Goal: Information Seeking & Learning: Find specific fact

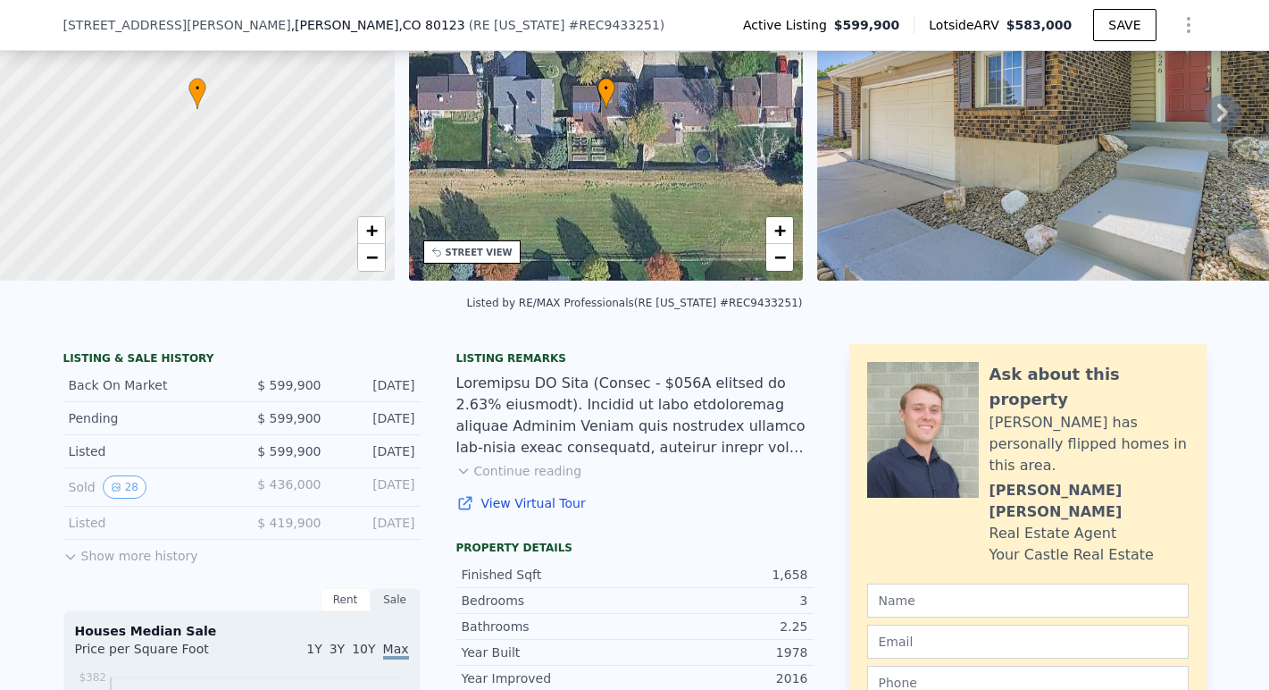
scroll to position [175, 0]
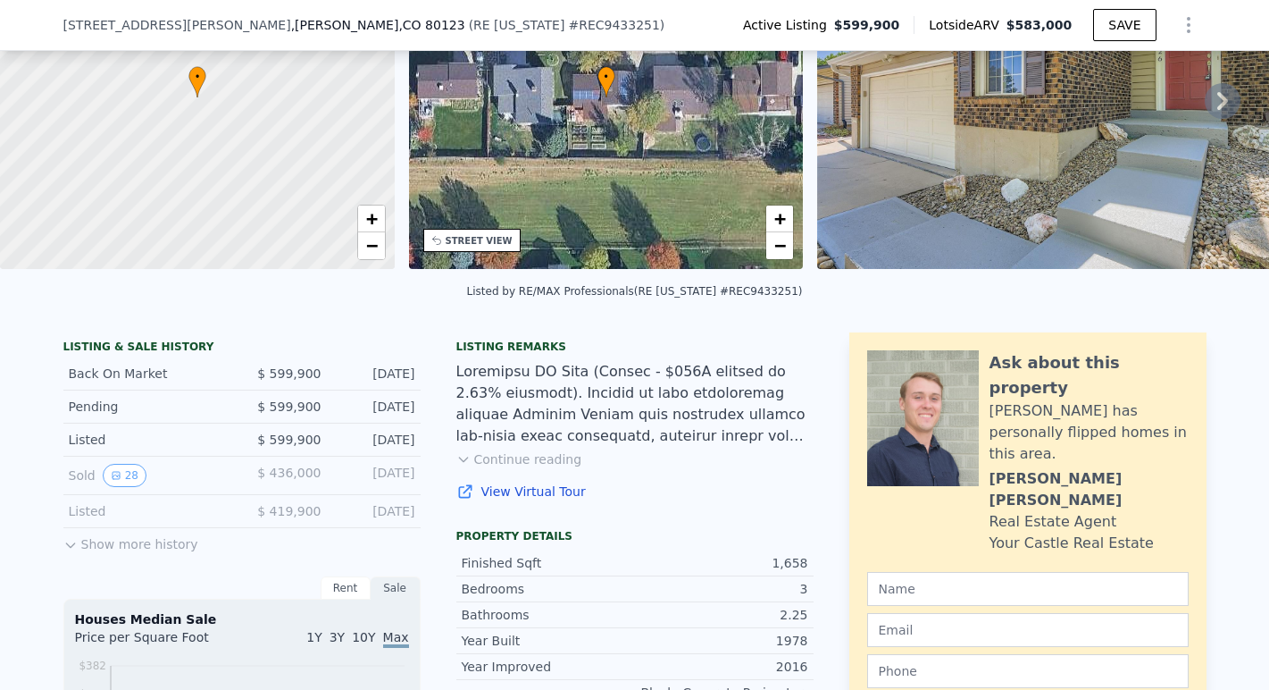
click at [161, 546] on button "Show more history" at bounding box center [130, 540] width 135 height 25
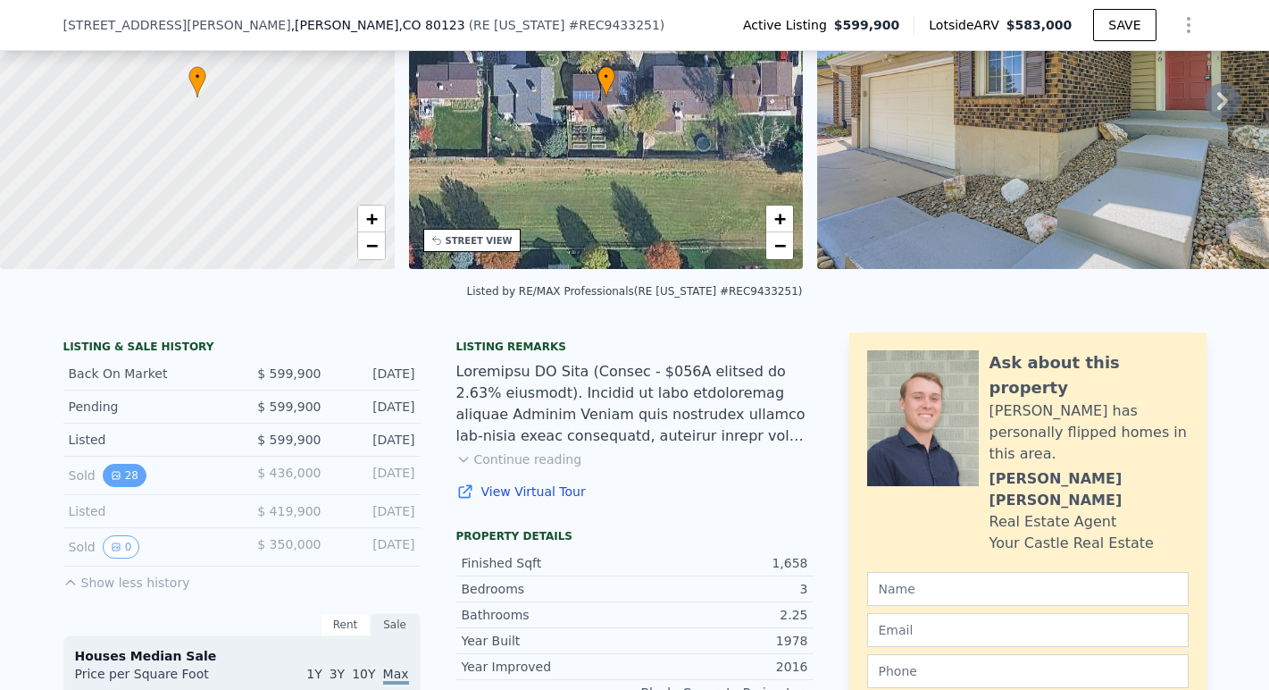
click at [130, 476] on button "28" at bounding box center [125, 475] width 44 height 23
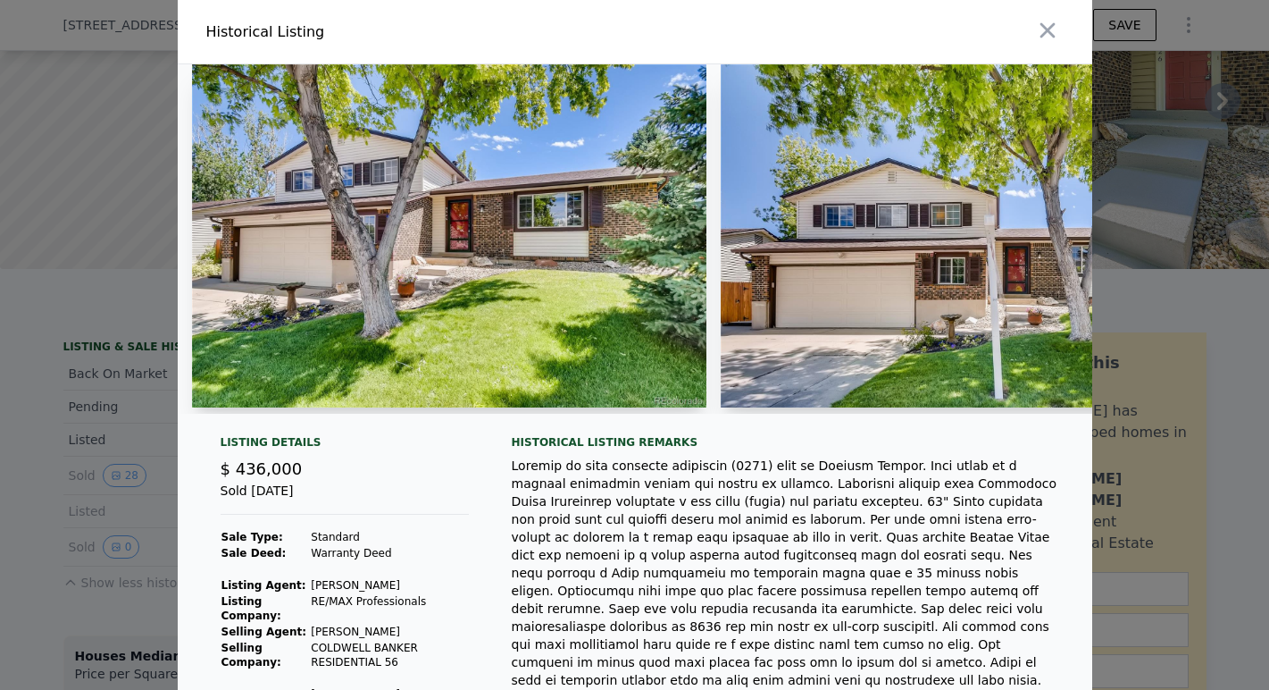
click at [1057, 345] on img at bounding box center [978, 235] width 515 height 343
click at [1077, 408] on div at bounding box center [978, 238] width 515 height 349
click at [1083, 408] on div at bounding box center [978, 238] width 515 height 349
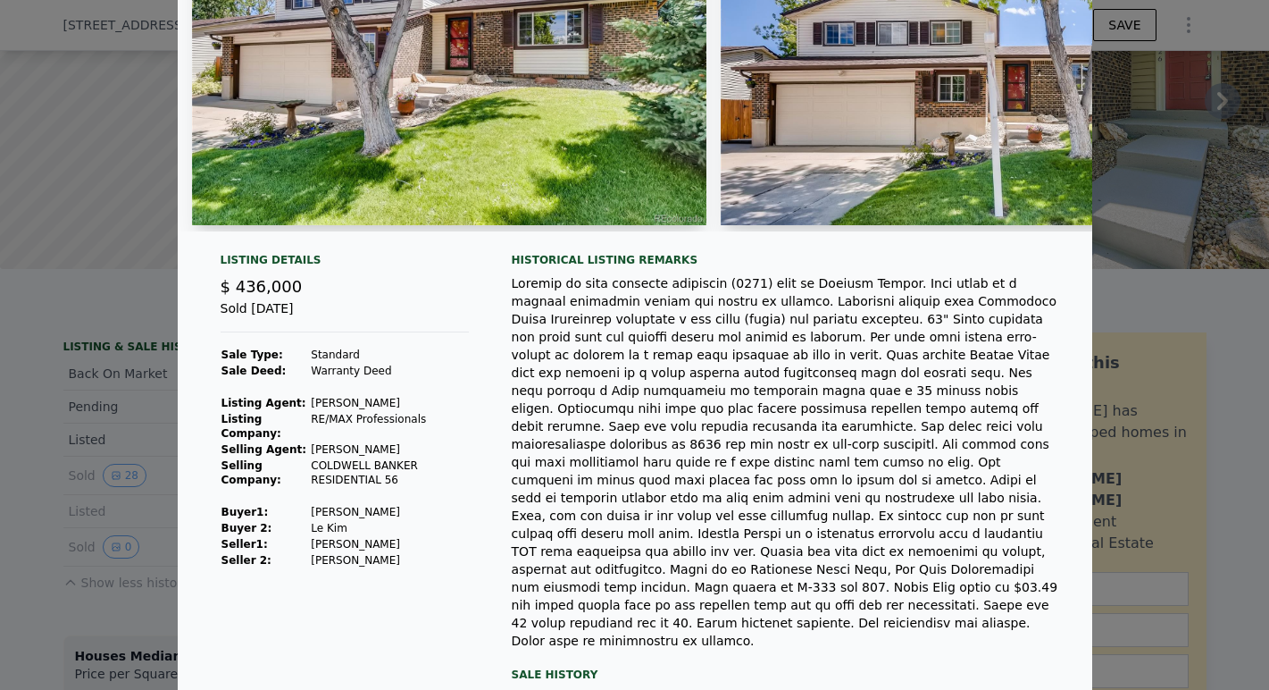
scroll to position [235, 0]
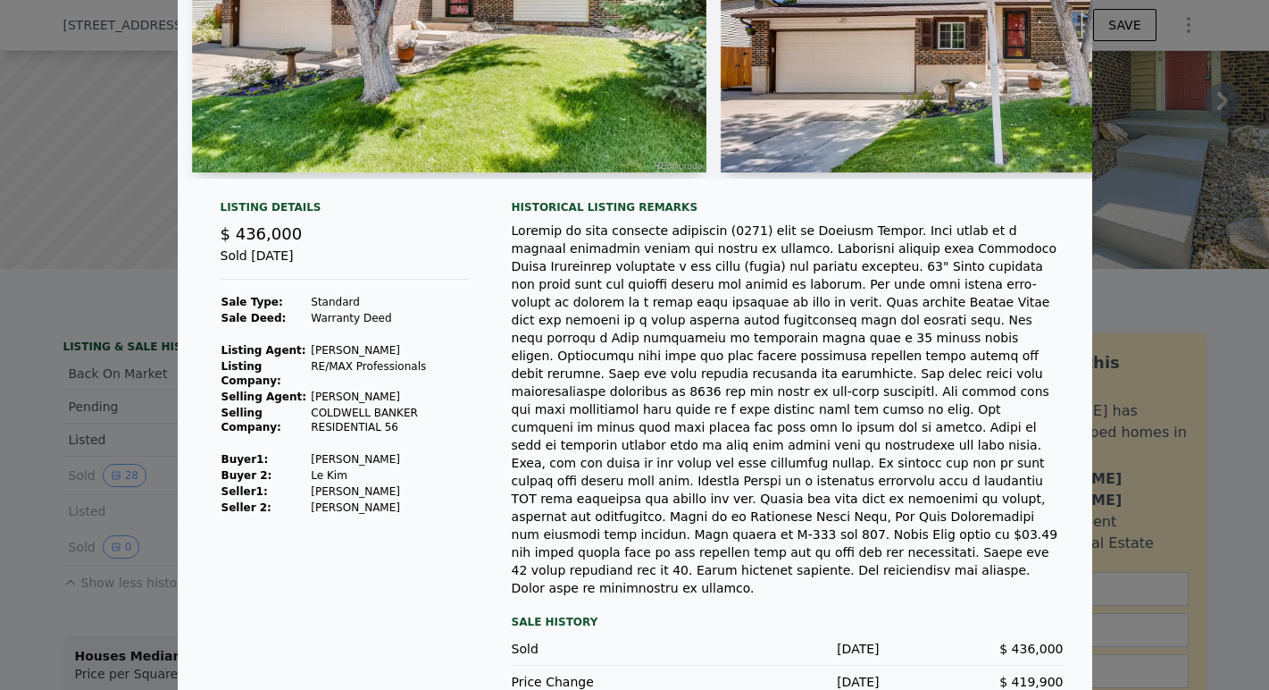
click at [130, 443] on div at bounding box center [634, 345] width 1269 height 690
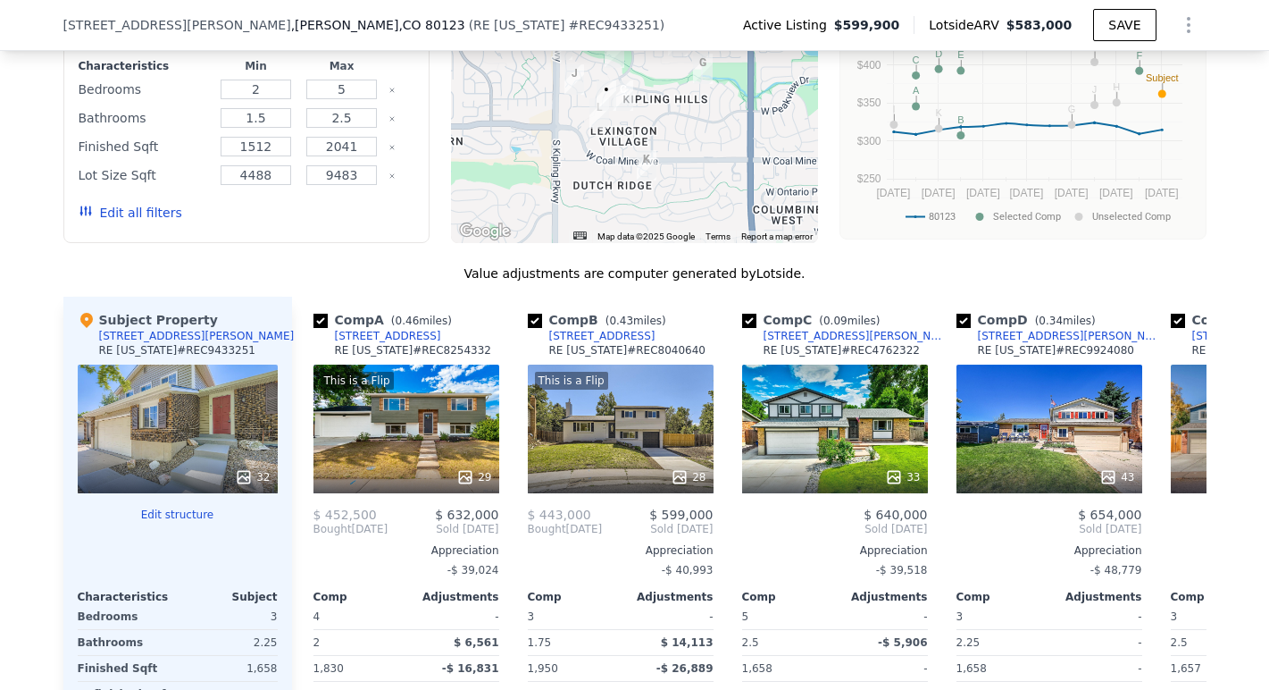
scroll to position [1792, 0]
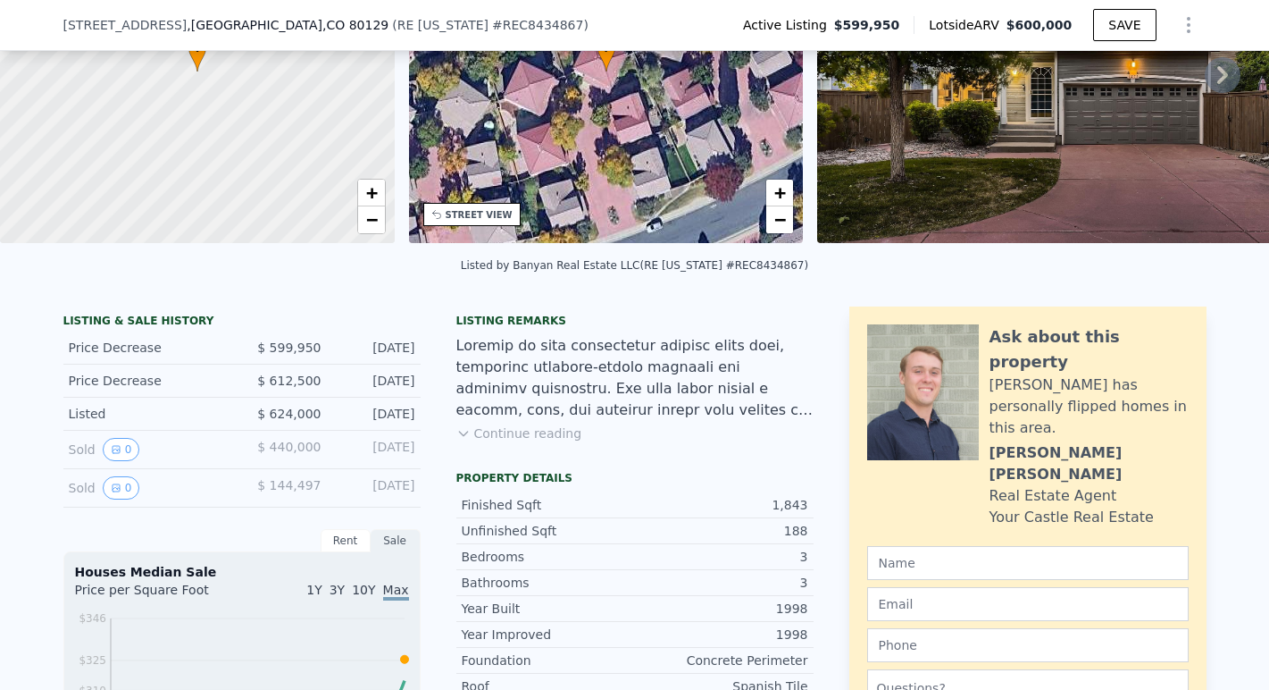
scroll to position [217, 0]
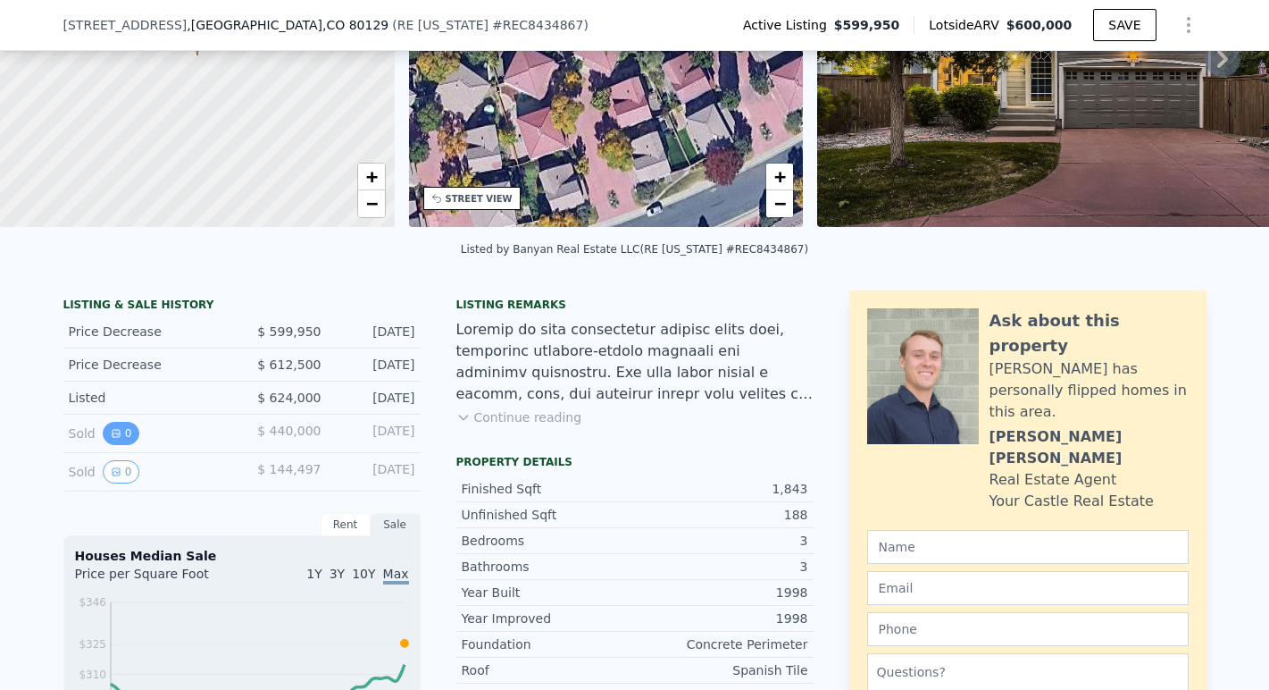
click at [127, 434] on button "0" at bounding box center [122, 433] width 38 height 23
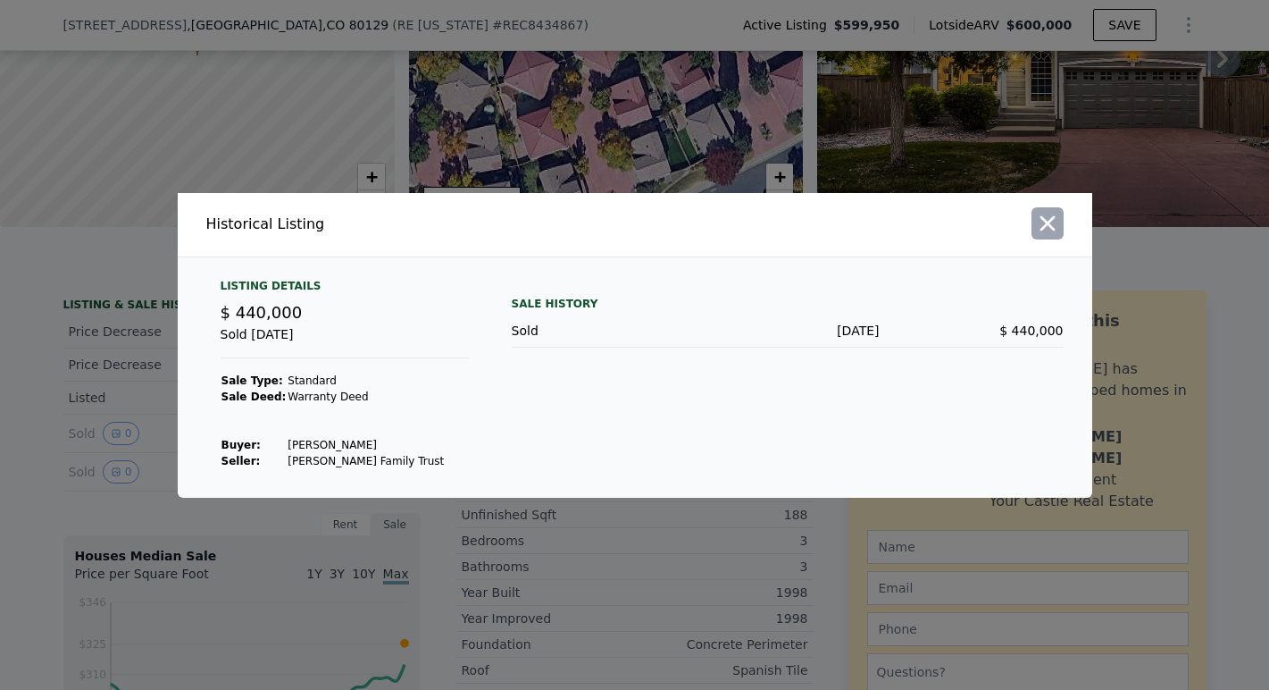
click at [1053, 219] on icon "button" at bounding box center [1047, 223] width 25 height 25
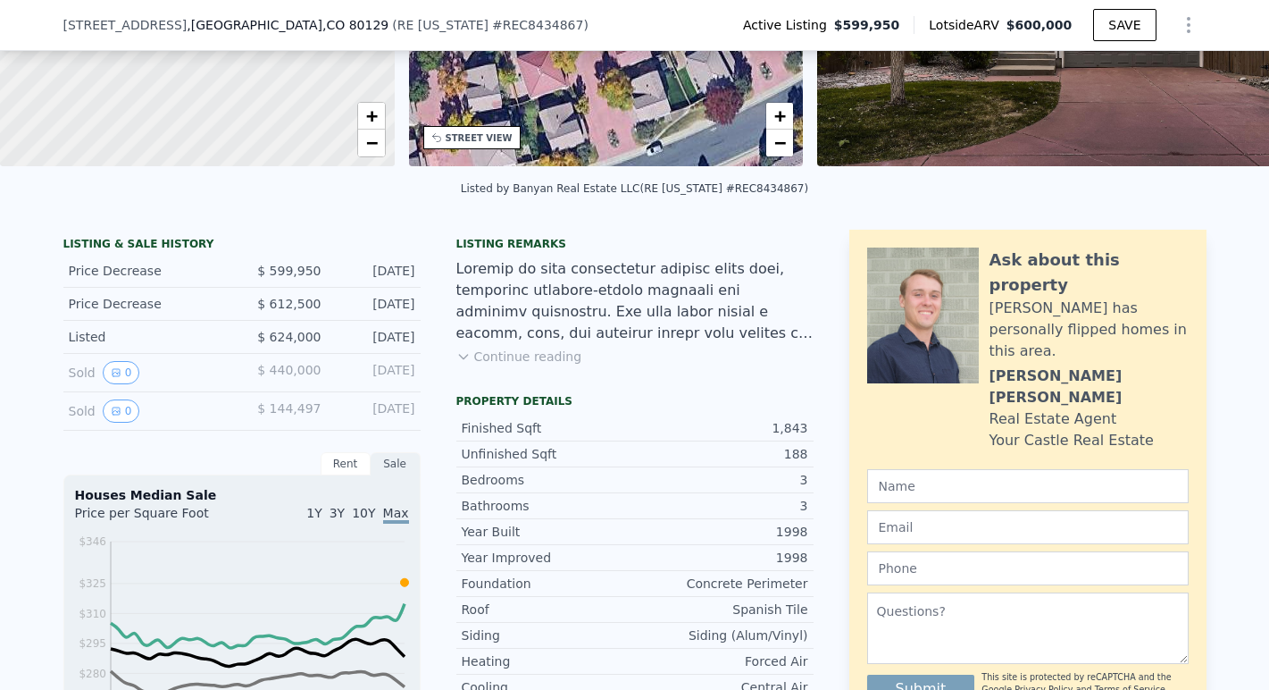
scroll to position [263, 0]
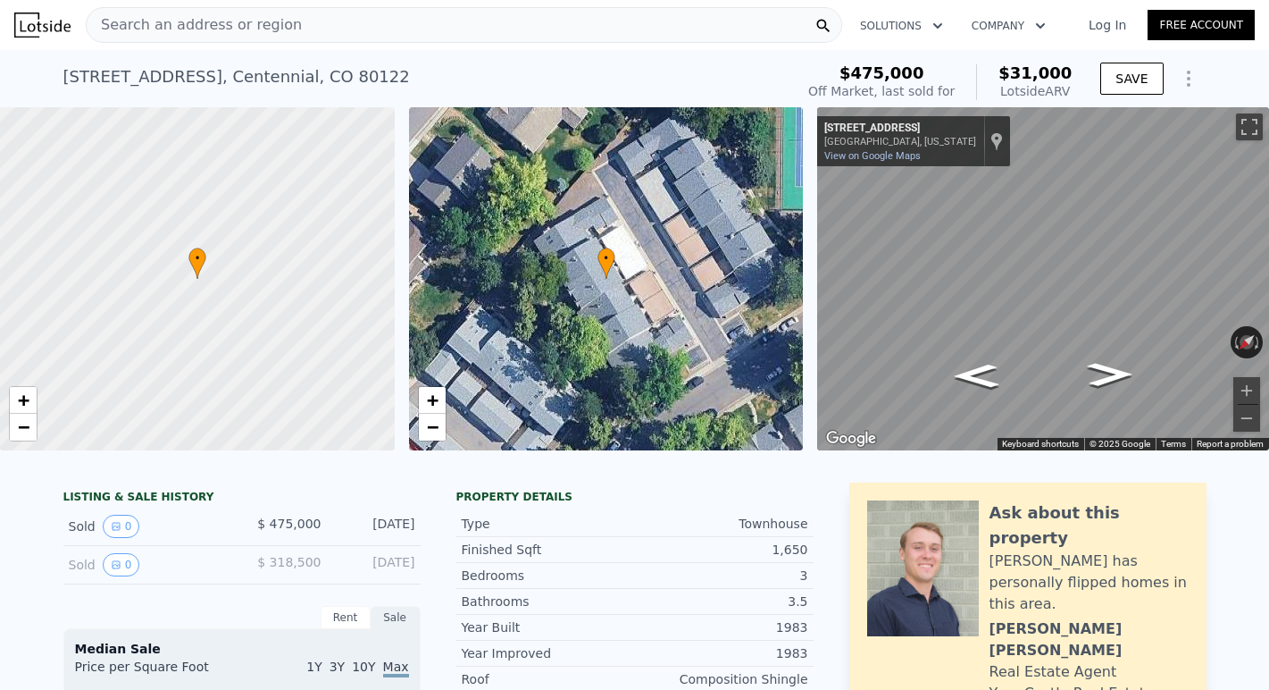
click at [147, 31] on span "Search an address or region" at bounding box center [194, 24] width 215 height 21
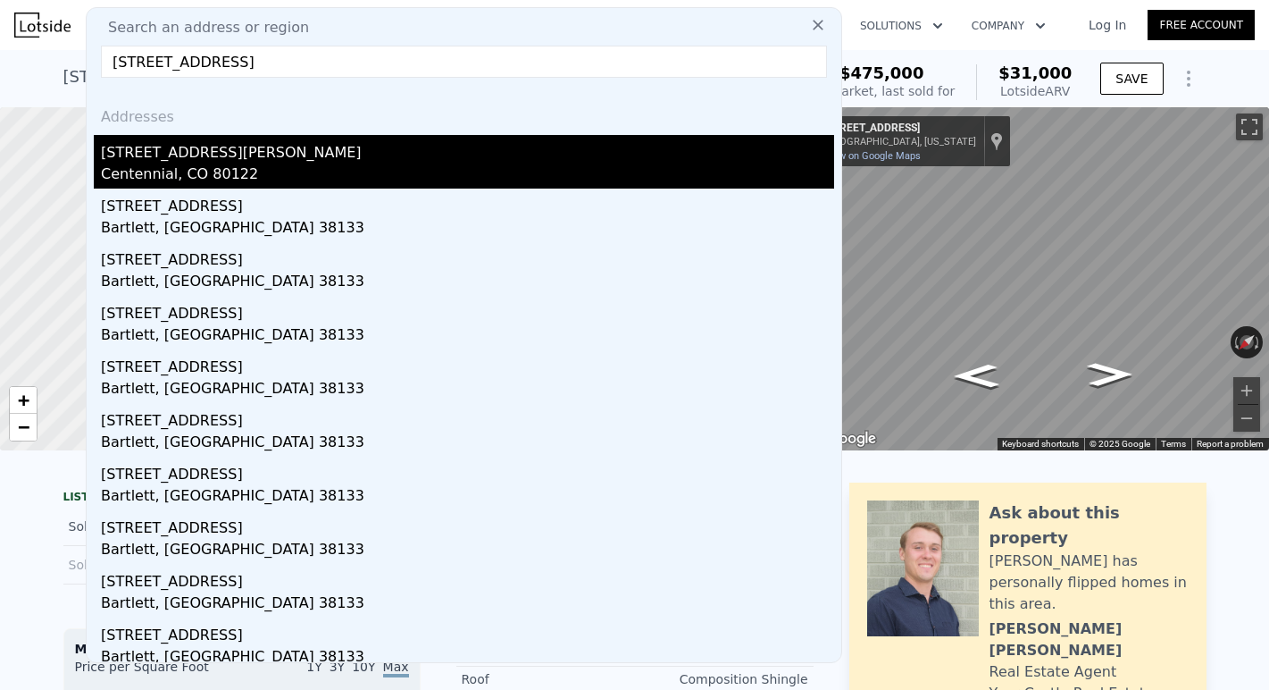
type input "4127 e davies place"
click at [158, 150] on div "4127 E Davies Pl" at bounding box center [467, 149] width 733 height 29
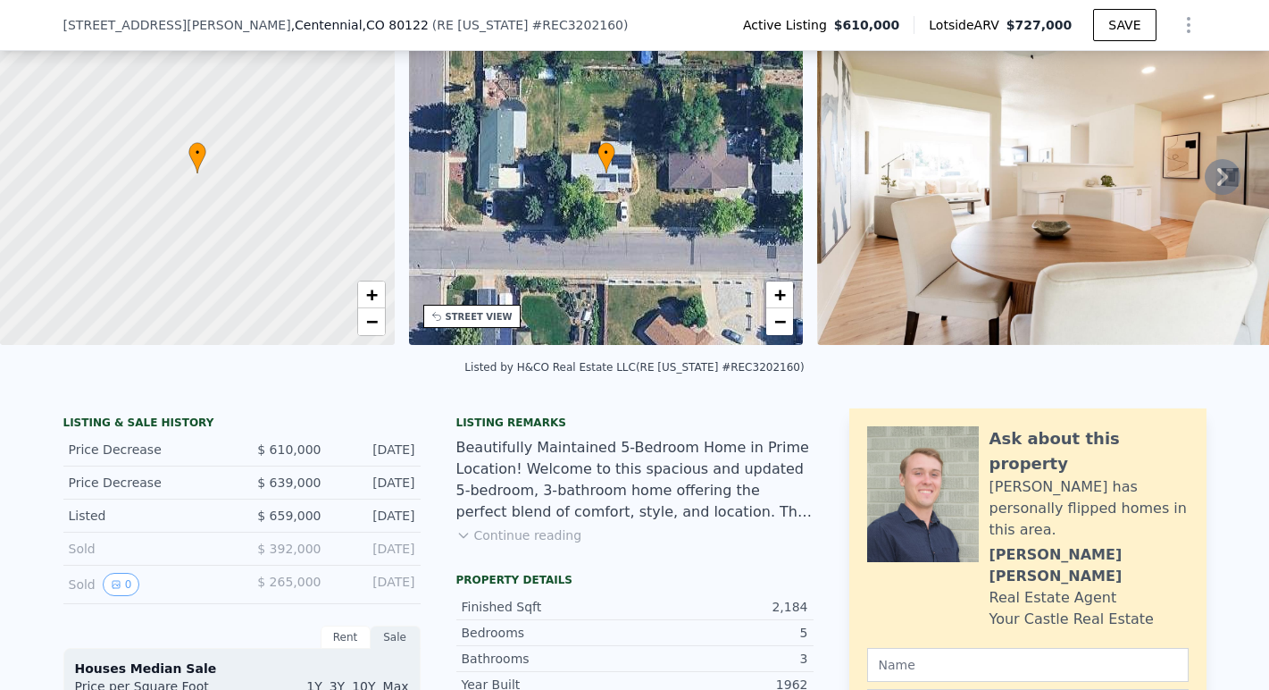
scroll to position [175, 0]
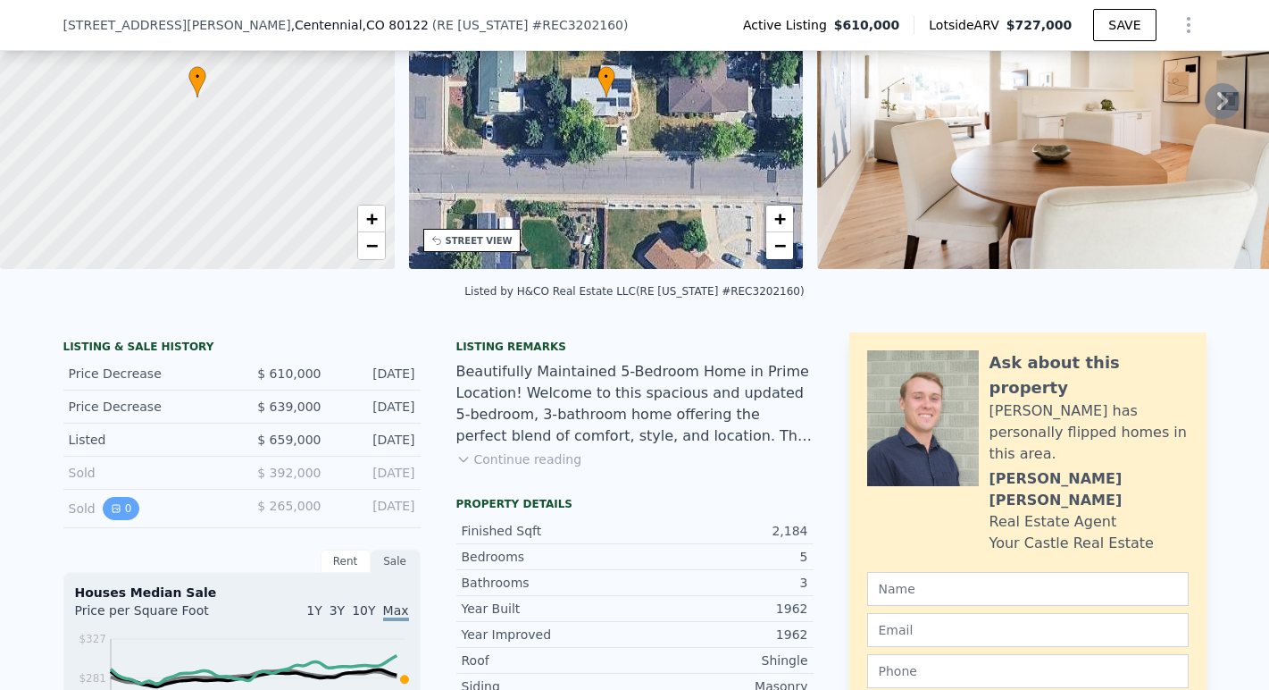
click at [121, 513] on button "0" at bounding box center [122, 508] width 38 height 23
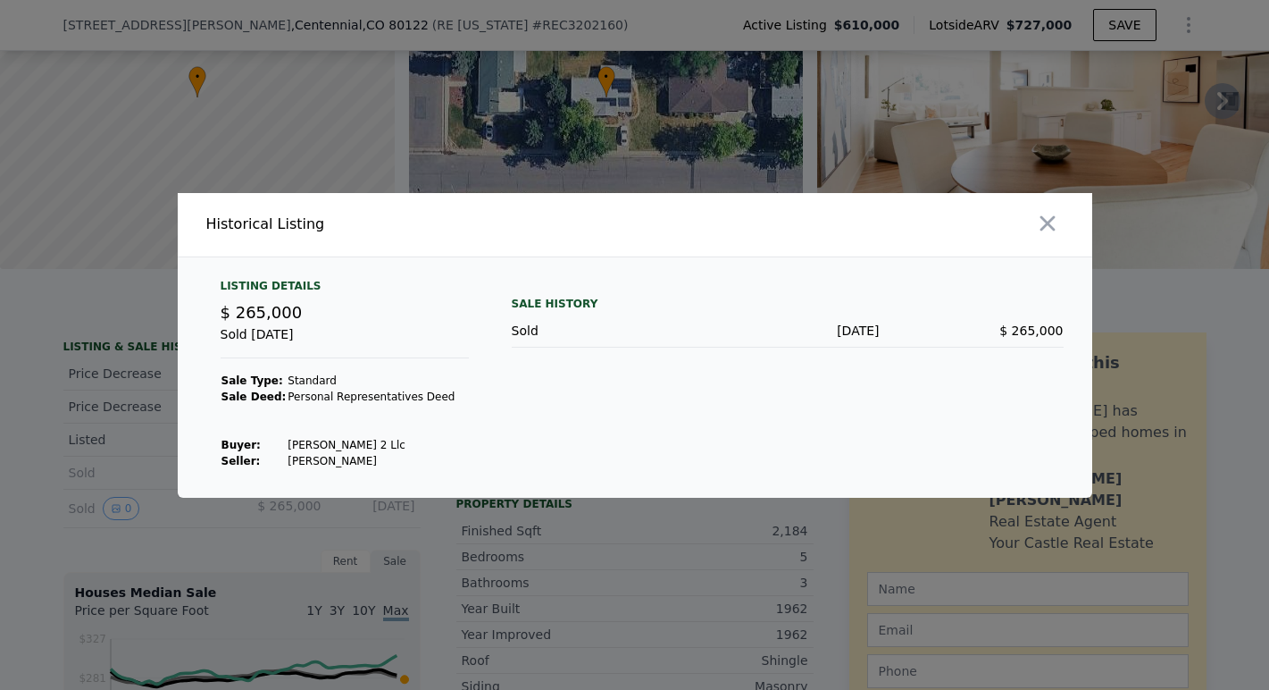
click at [357, 461] on td "Thyfault Harold R" at bounding box center [371, 461] width 169 height 16
copy td "Thyfault Harold R"
drag, startPoint x: 340, startPoint y: 439, endPoint x: 283, endPoint y: 444, distance: 57.4
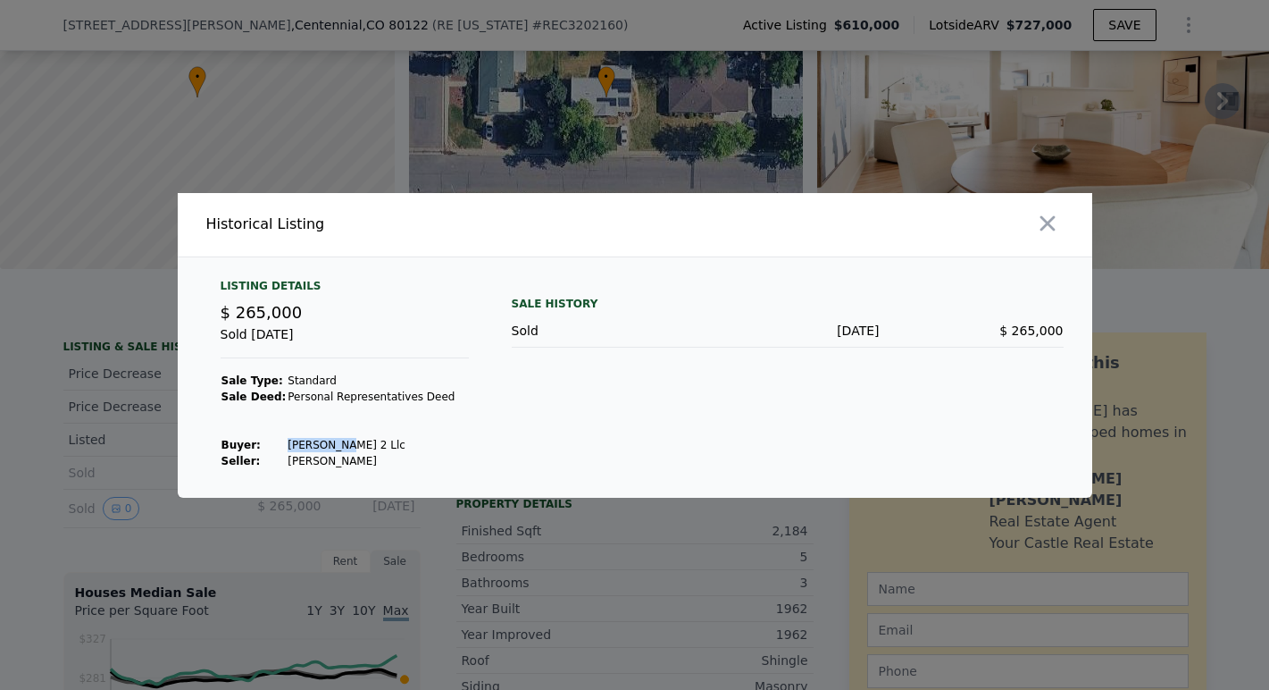
click at [287, 444] on td "Myre 2 Llc" at bounding box center [371, 445] width 169 height 16
copy td "Myre 2 Llc"
click at [84, 464] on div at bounding box center [634, 345] width 1269 height 690
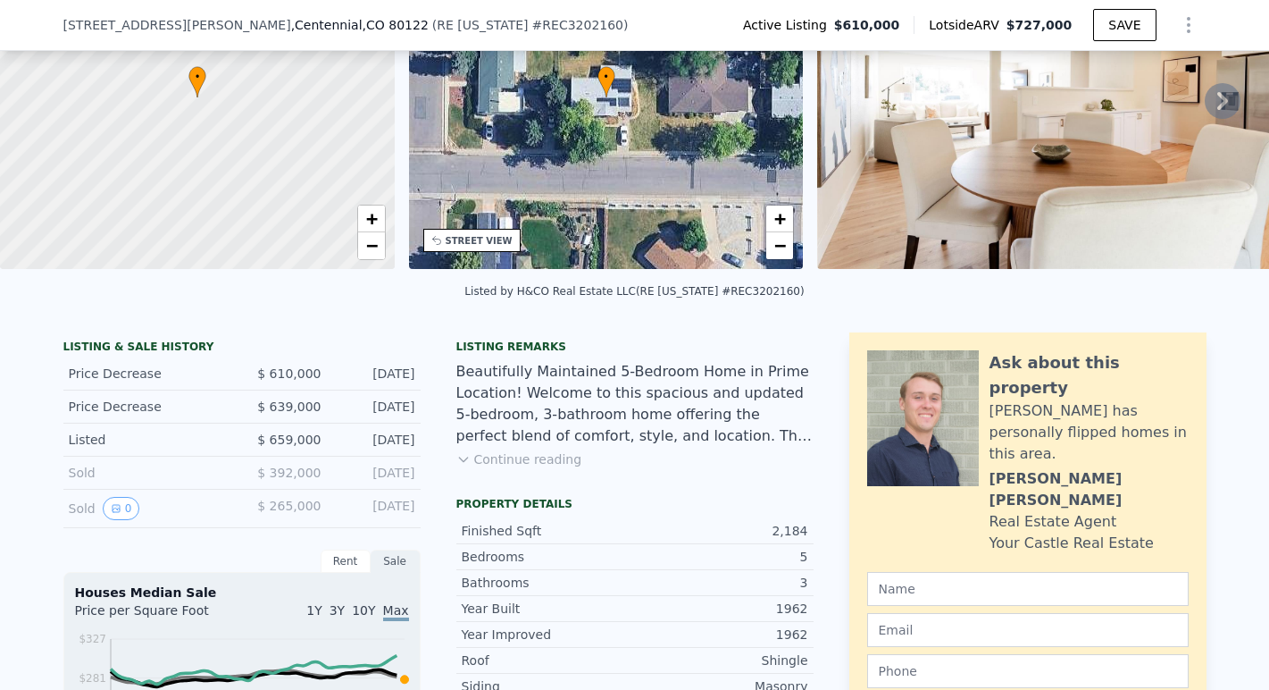
click at [89, 473] on div "Sold" at bounding box center [148, 473] width 159 height 18
click at [310, 466] on span "$ 392,000" at bounding box center [288, 472] width 63 height 14
click at [513, 456] on button "Continue reading" at bounding box center [519, 459] width 126 height 18
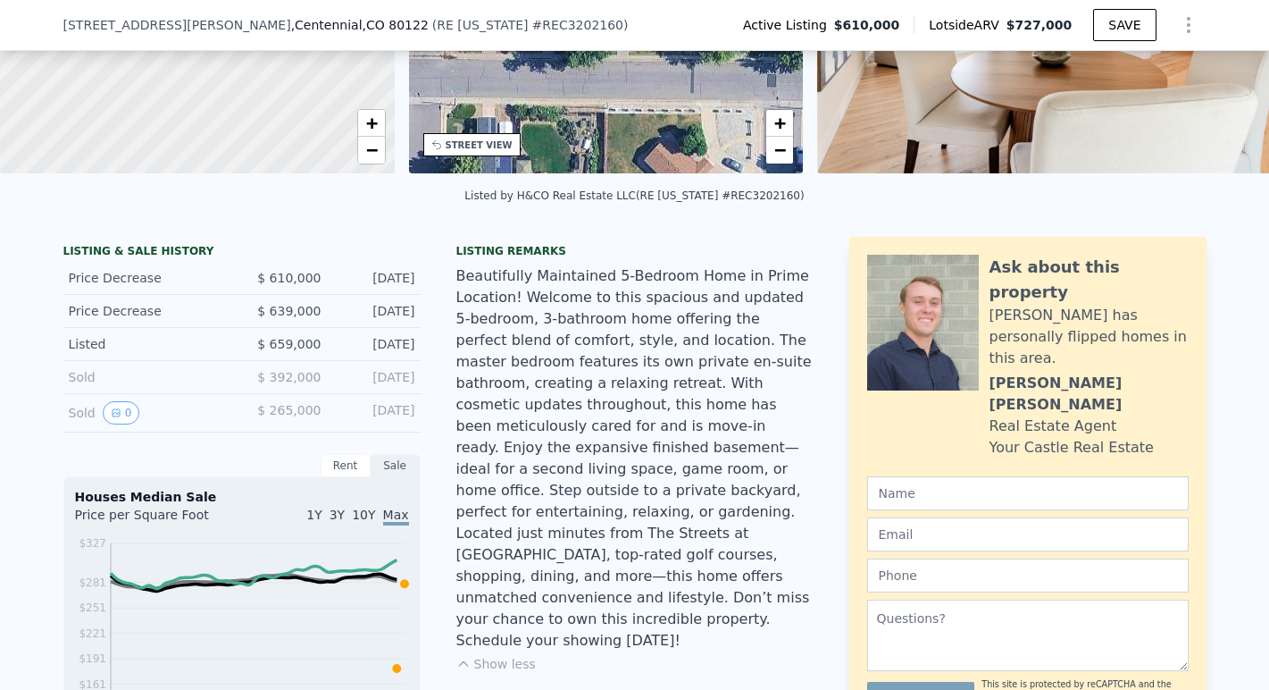
scroll to position [274, 0]
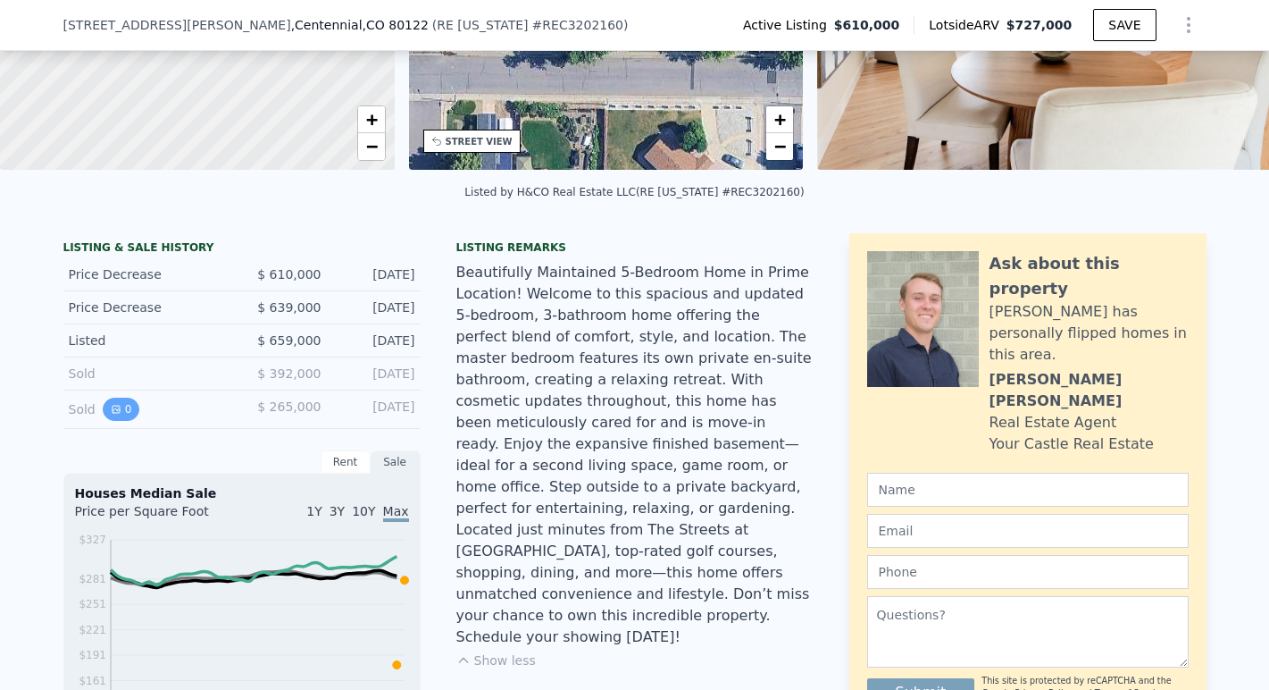
click at [117, 406] on icon "View historical data" at bounding box center [116, 409] width 11 height 11
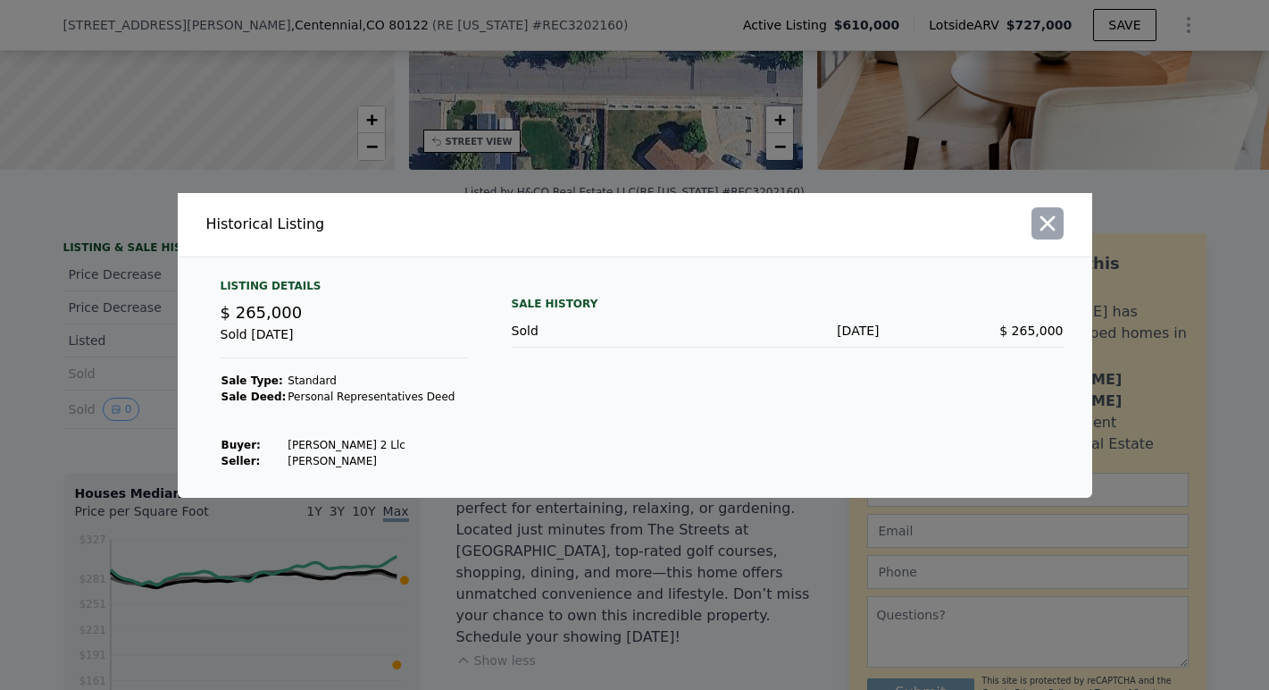
click at [1039, 218] on icon "button" at bounding box center [1047, 223] width 25 height 25
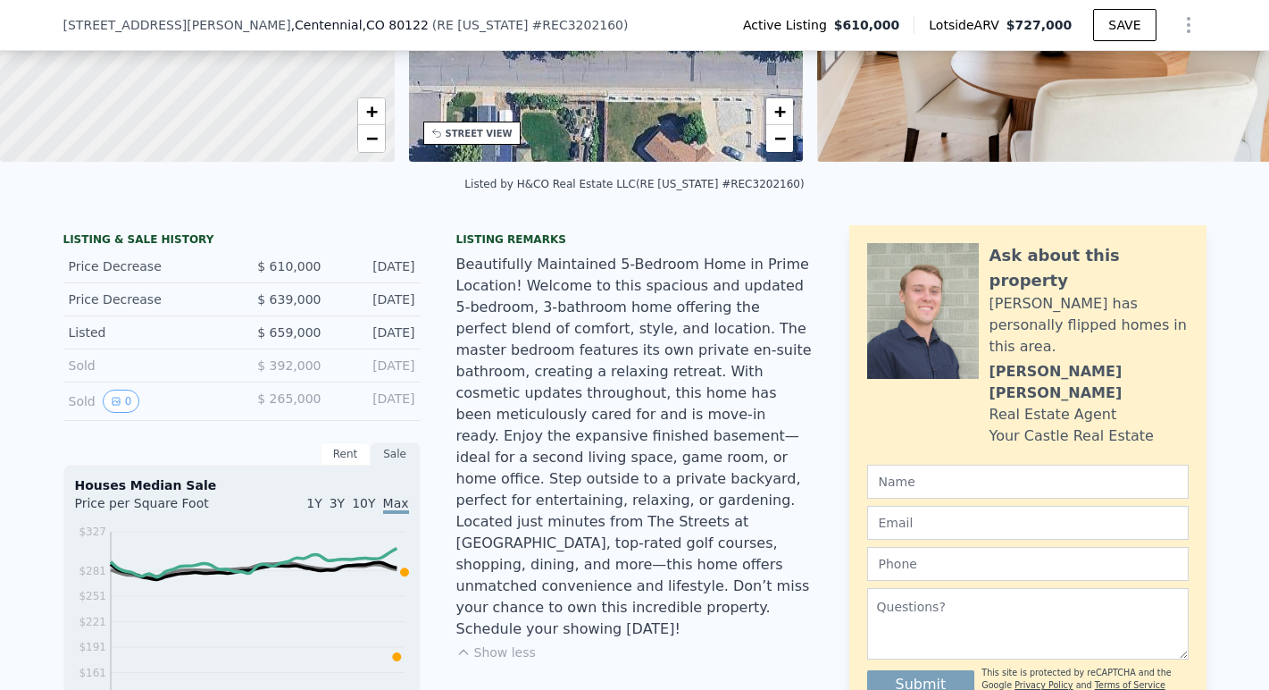
scroll to position [6, 0]
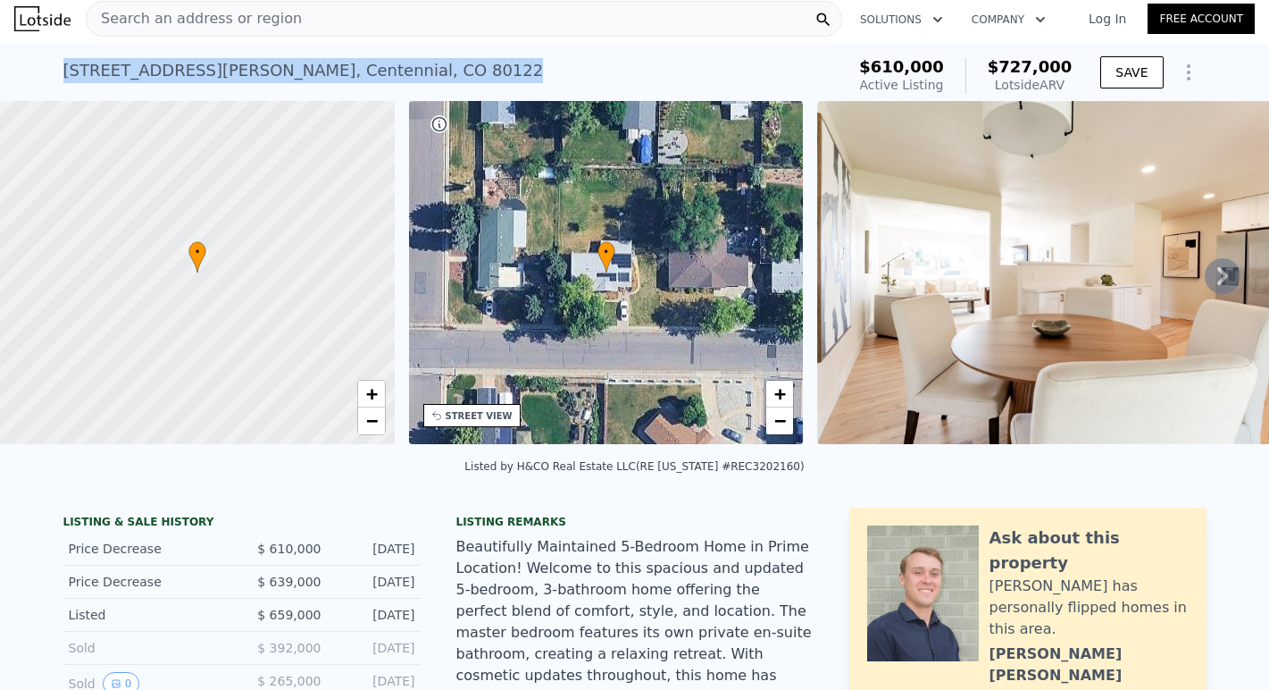
drag, startPoint x: 64, startPoint y: 66, endPoint x: 364, endPoint y: 67, distance: 300.2
click at [364, 67] on div "4127 E Davies Pl , Centennial , CO 80122 Active at $610k (~ARV $727k )" at bounding box center [450, 76] width 775 height 50
copy div "4127 E Davies Pl , Centennial , CO 80122"
